Goal: Transaction & Acquisition: Purchase product/service

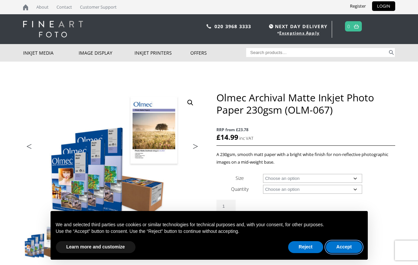
click at [344, 247] on button "Accept" at bounding box center [344, 247] width 37 height 12
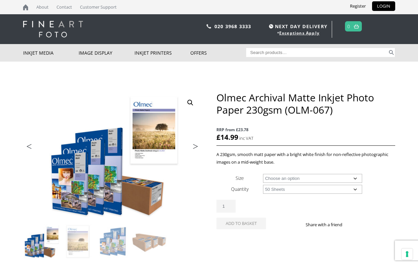
select select "50-sheets"
click at [226, 206] on input "1" at bounding box center [226, 205] width 19 height 13
type input "1"
click at [306, 203] on div "Olmec Archival Matte Inkjet Photo Paper 230gsm (OLM-067) quantity 1" at bounding box center [306, 205] width 179 height 13
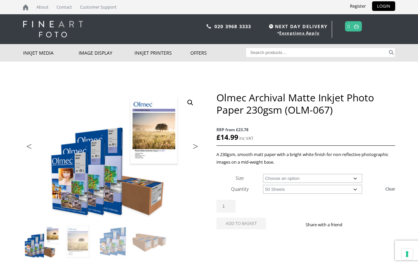
click at [306, 203] on div "Olmec Archival Matte Inkjet Photo Paper 230gsm (OLM-067) quantity 1" at bounding box center [306, 205] width 179 height 13
select select "a4-sheet"
select select "50-sheets"
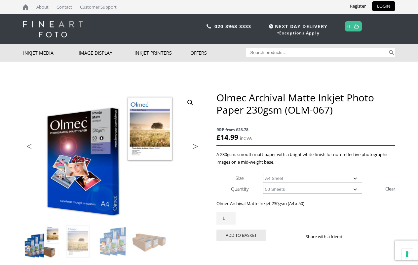
click at [241, 235] on button "Add to basket" at bounding box center [242, 235] width 50 height 12
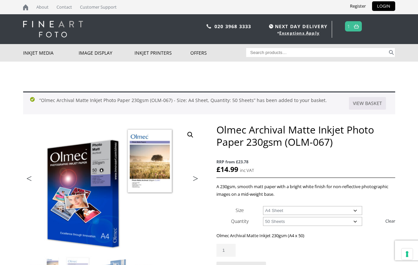
click at [368, 103] on link "View basket" at bounding box center [367, 103] width 37 height 13
